Goal: Information Seeking & Learning: Get advice/opinions

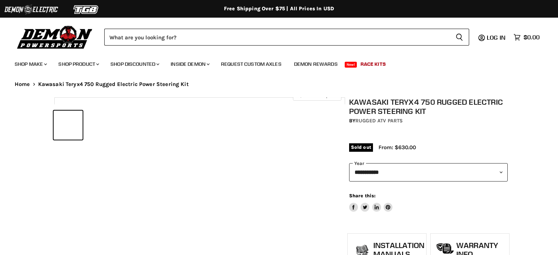
select select "******"
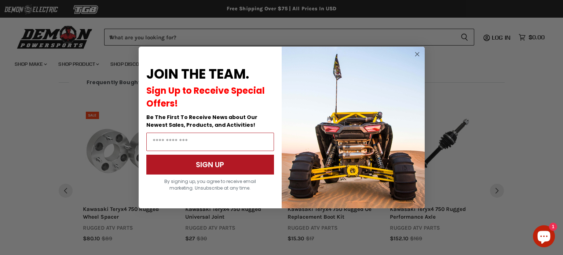
scroll to position [974, 0]
